Goal: Download file/media

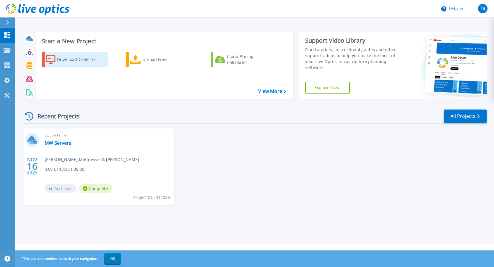
click at [64, 60] on div "Download Collector" at bounding box center [80, 60] width 47 height 12
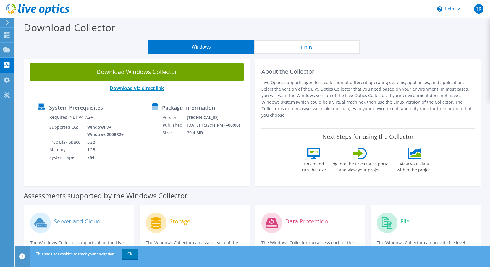
click at [136, 87] on link "Download via direct link" at bounding box center [137, 88] width 54 height 7
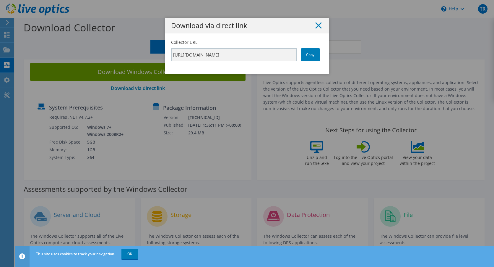
click at [317, 24] on line at bounding box center [319, 25] width 6 height 6
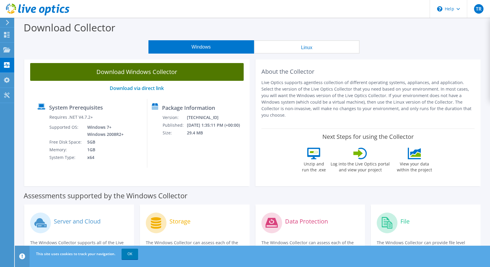
click at [134, 72] on link "Download Windows Collector" at bounding box center [137, 72] width 214 height 18
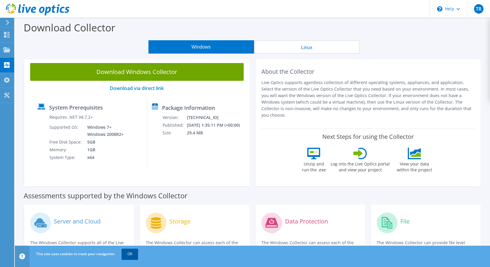
click at [131, 253] on link "OK" at bounding box center [130, 253] width 17 height 11
